Goal: Task Accomplishment & Management: Use online tool/utility

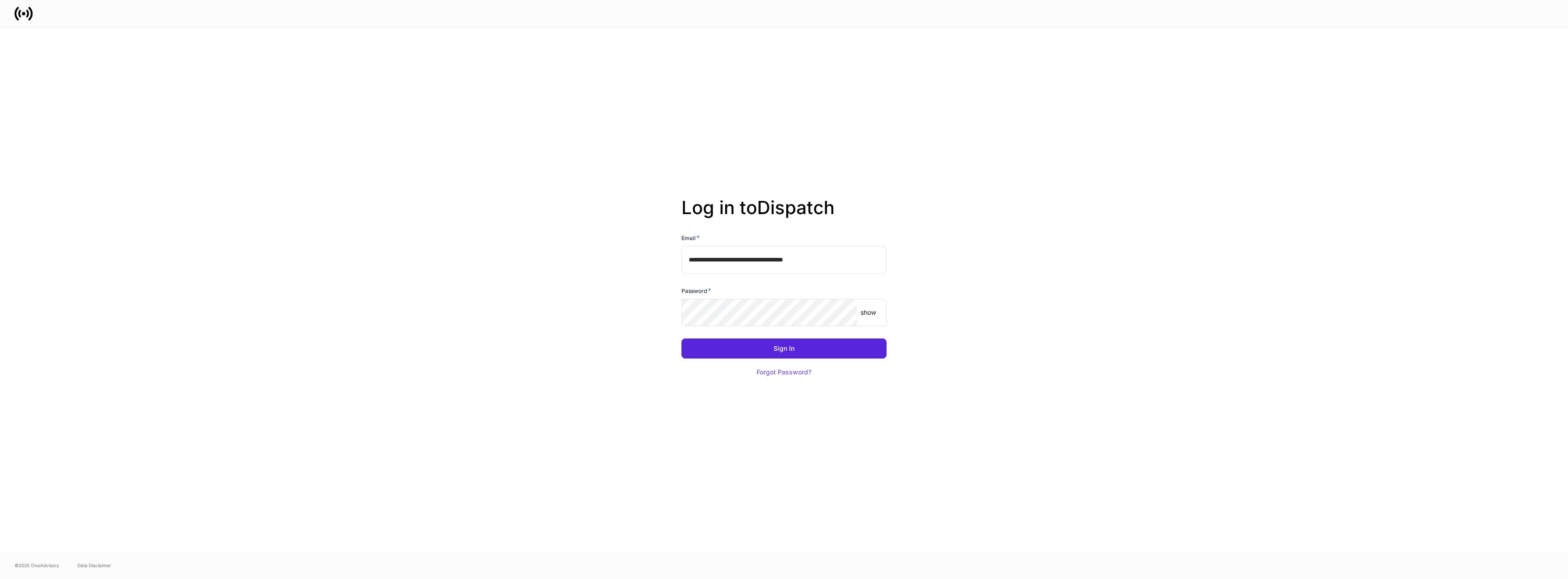
click at [839, 260] on input "**********" at bounding box center [784, 260] width 205 height 28
type input "**********"
click at [791, 349] on div "Sign In" at bounding box center [784, 348] width 21 height 7
